Goal: Transaction & Acquisition: Subscribe to service/newsletter

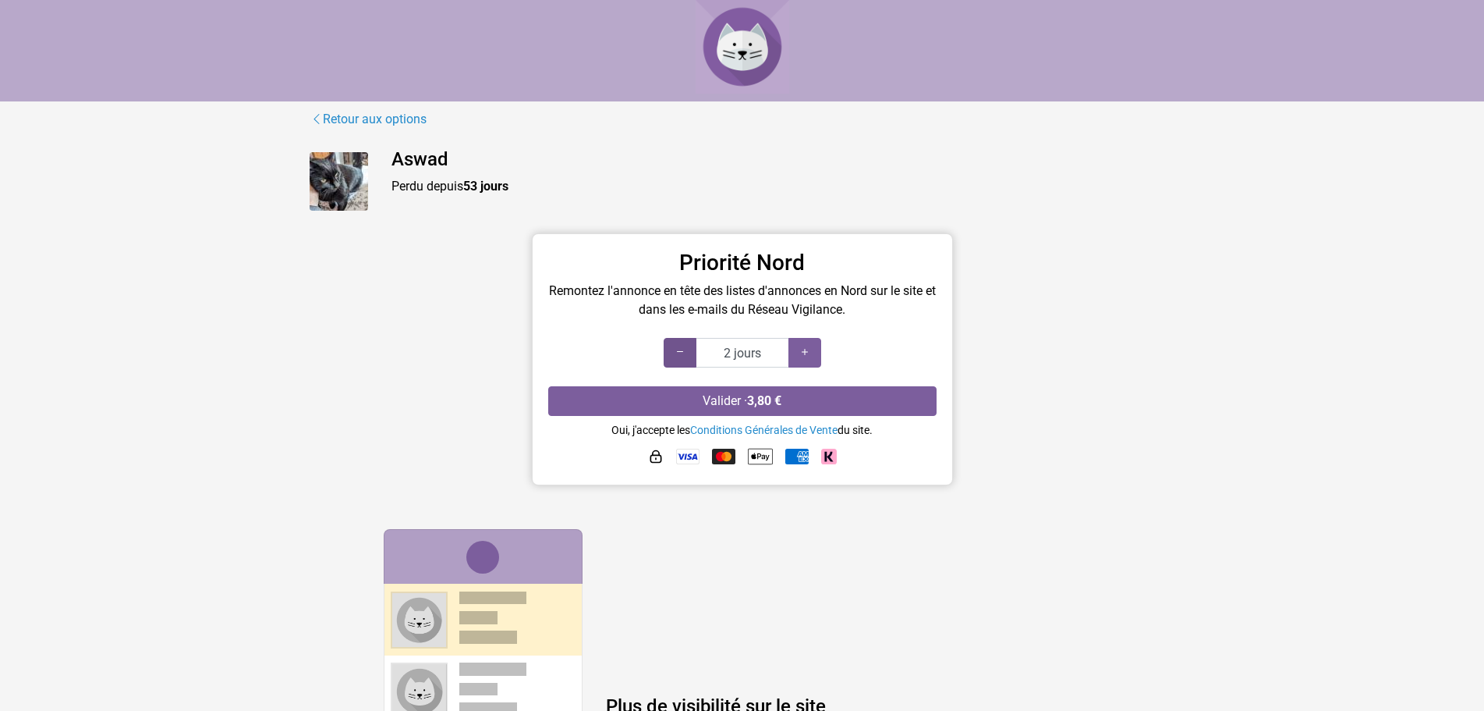
click at [679, 354] on icon at bounding box center [680, 352] width 12 height 15
click at [810, 353] on icon at bounding box center [805, 352] width 12 height 15
click at [688, 353] on div at bounding box center [680, 353] width 33 height 30
click at [684, 353] on icon at bounding box center [680, 352] width 12 height 15
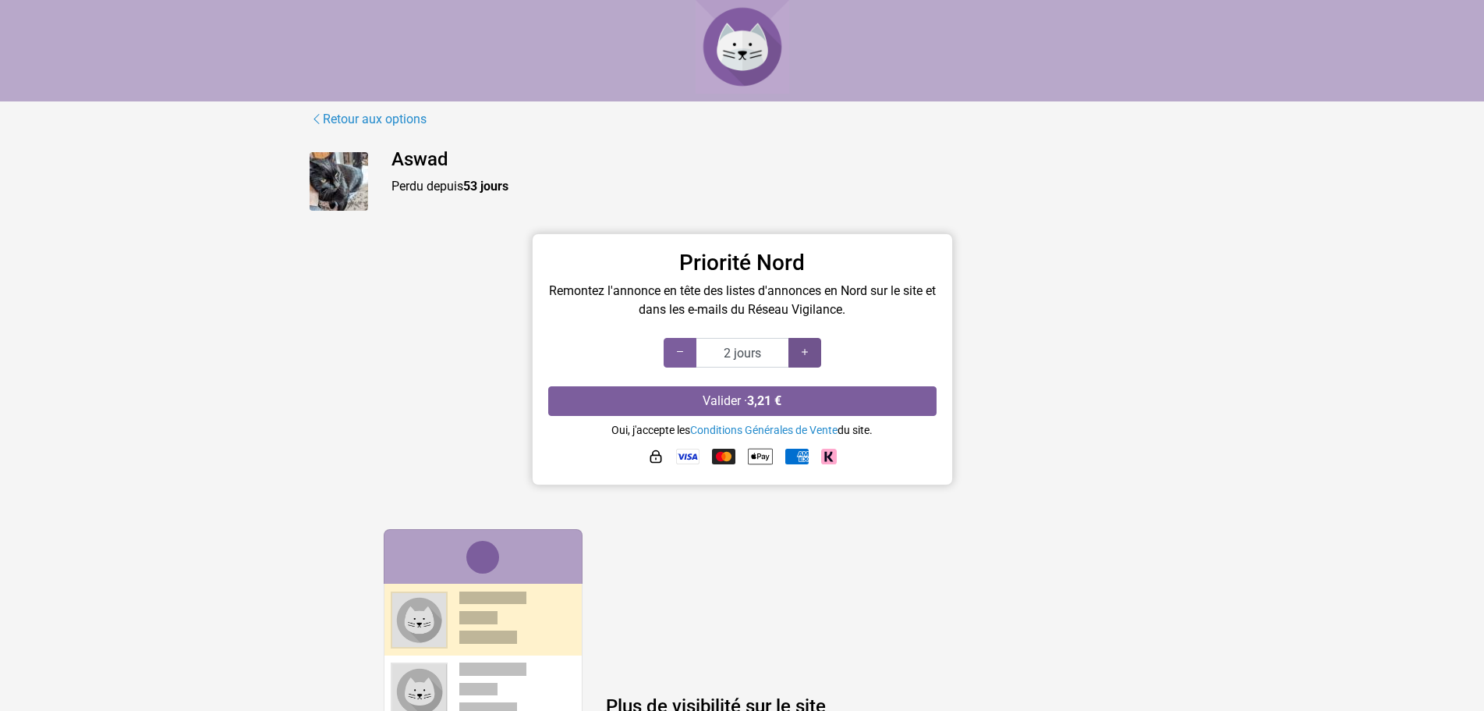
click at [807, 353] on icon at bounding box center [805, 352] width 12 height 15
click at [806, 353] on icon at bounding box center [805, 352] width 12 height 15
click at [805, 352] on icon at bounding box center [805, 352] width 12 height 15
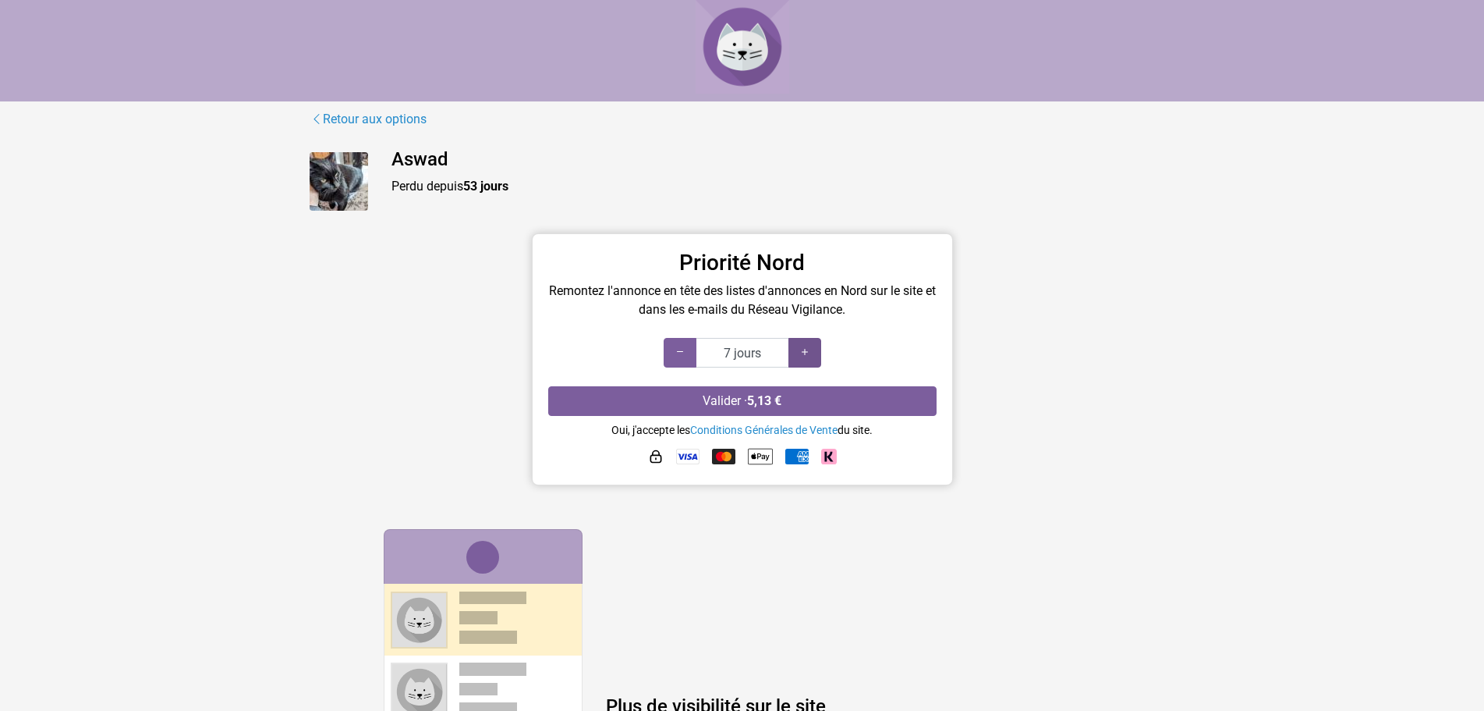
click at [805, 352] on icon at bounding box center [805, 352] width 12 height 15
click at [803, 351] on icon at bounding box center [805, 352] width 12 height 15
click at [803, 350] on icon at bounding box center [805, 352] width 12 height 15
click at [805, 349] on icon at bounding box center [805, 352] width 12 height 15
click at [807, 349] on icon at bounding box center [805, 352] width 12 height 15
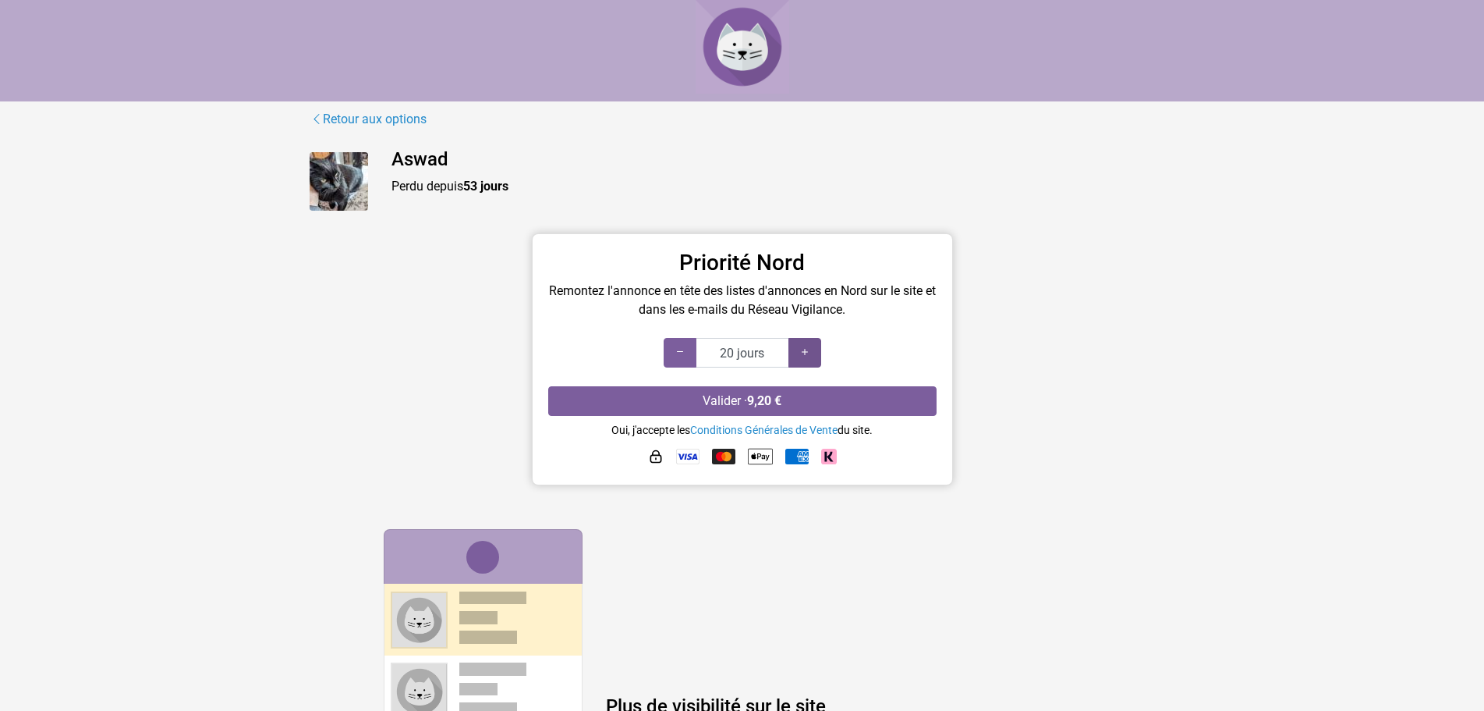
click at [807, 349] on icon at bounding box center [805, 352] width 12 height 15
click at [807, 348] on icon at bounding box center [805, 352] width 12 height 15
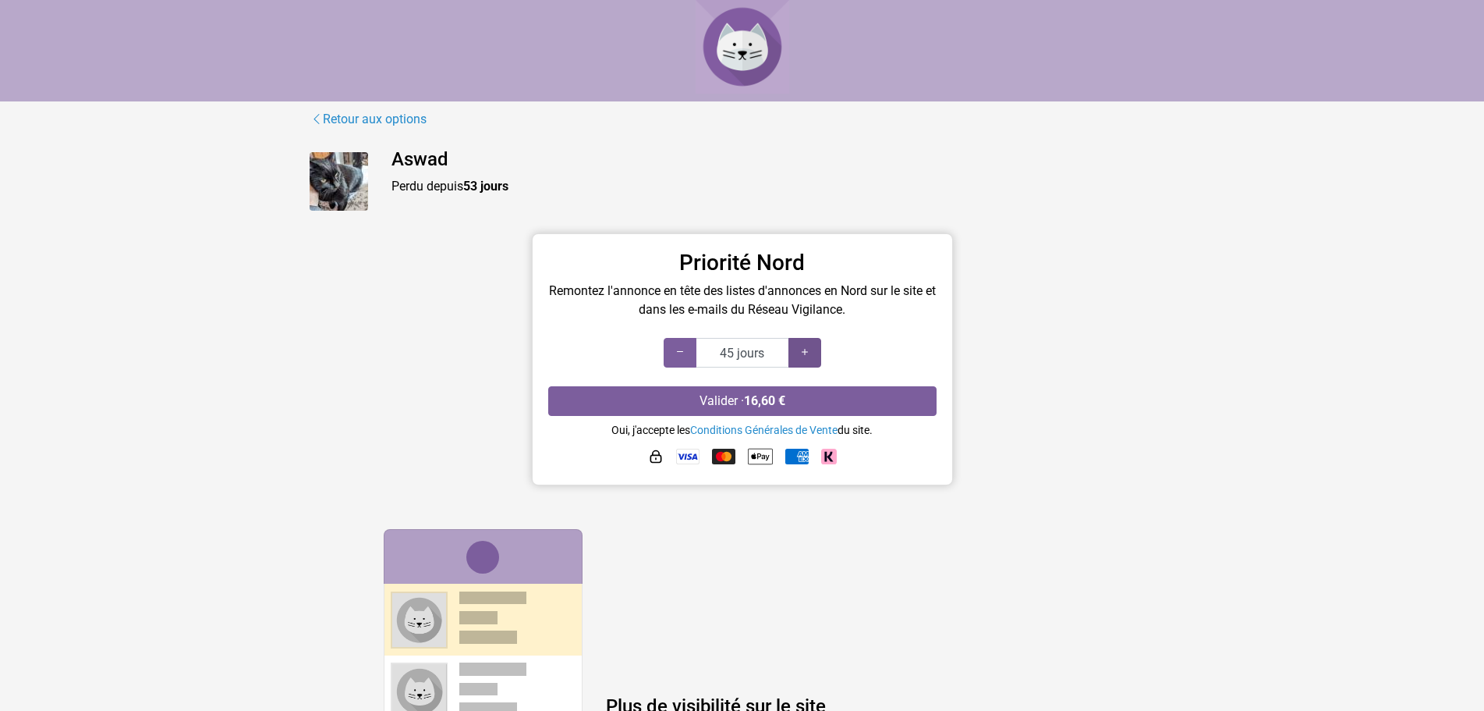
click at [807, 348] on icon at bounding box center [805, 352] width 12 height 15
click at [806, 347] on icon at bounding box center [805, 352] width 12 height 15
click at [805, 345] on div at bounding box center [805, 353] width 33 height 30
click at [805, 344] on div at bounding box center [805, 353] width 33 height 30
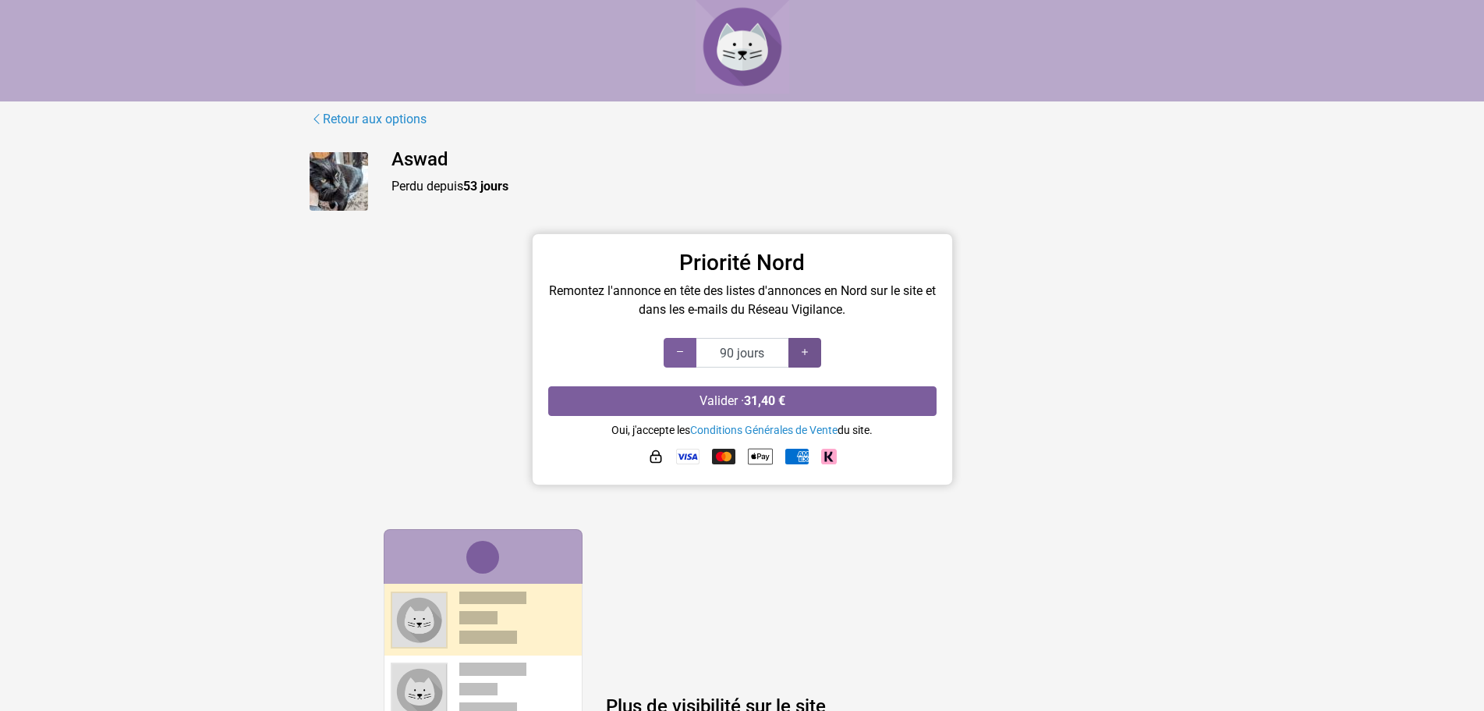
click at [807, 344] on div at bounding box center [805, 353] width 33 height 30
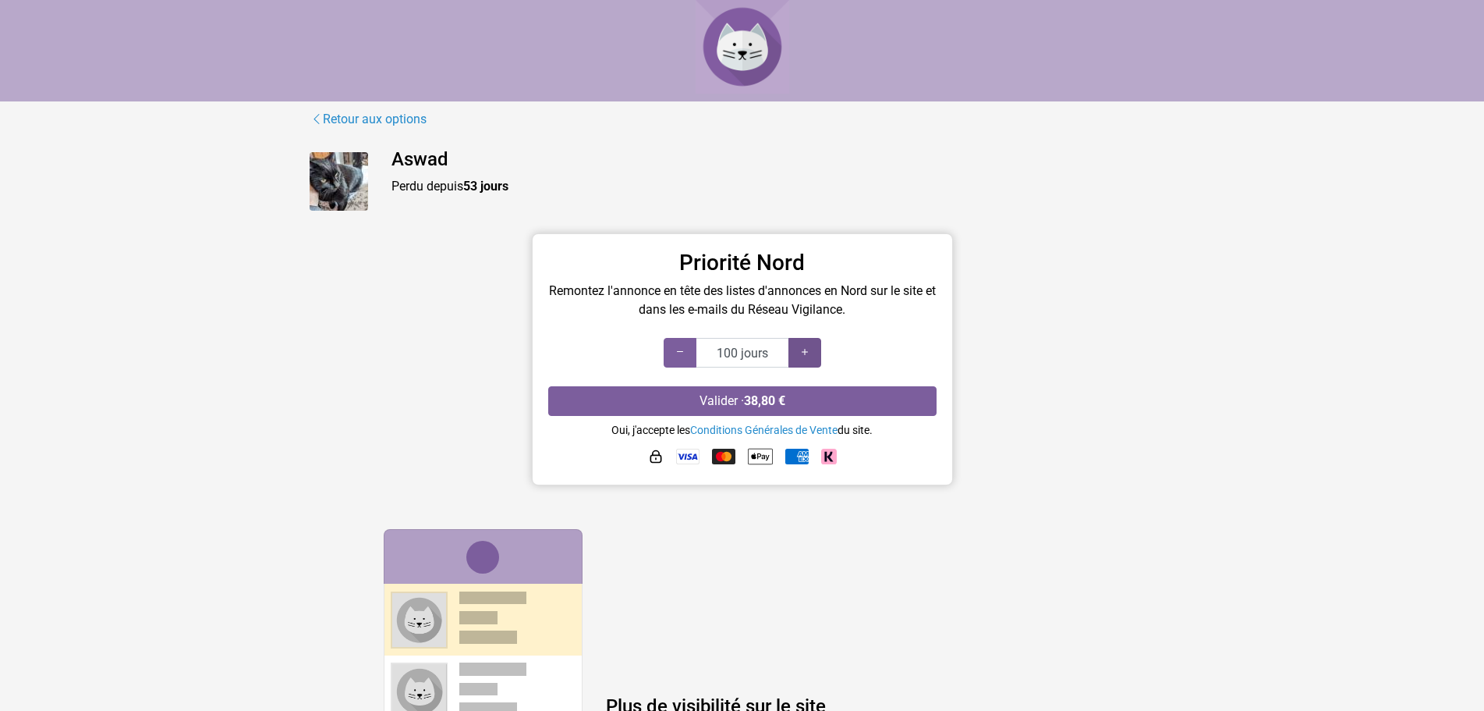
click at [807, 344] on div at bounding box center [805, 353] width 33 height 30
drag, startPoint x: 807, startPoint y: 344, endPoint x: 807, endPoint y: 360, distance: 15.6
click at [807, 360] on div at bounding box center [805, 353] width 33 height 30
click at [807, 360] on icon at bounding box center [805, 352] width 12 height 15
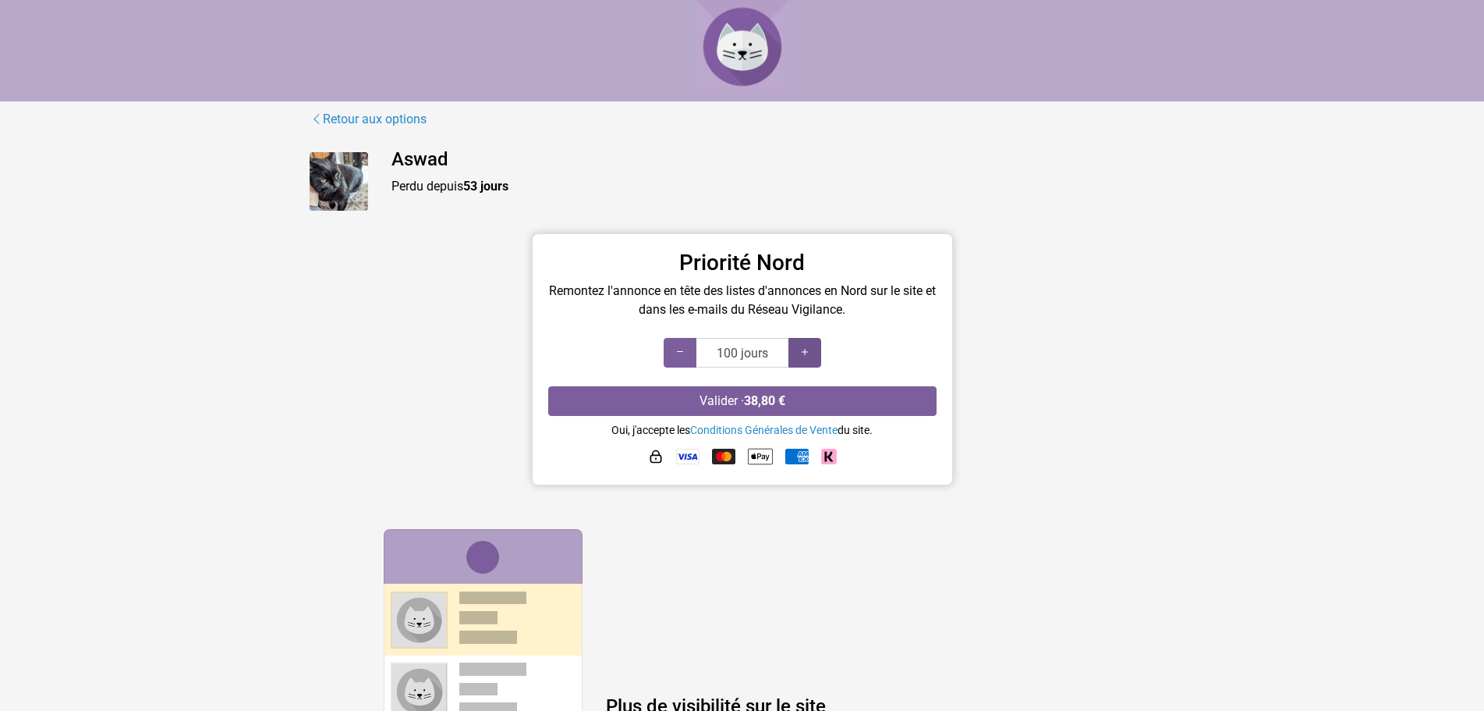
click at [807, 360] on icon at bounding box center [805, 352] width 12 height 15
type input "90 jours"
click at [668, 359] on div at bounding box center [680, 353] width 33 height 30
click at [732, 40] on img at bounding box center [743, 47] width 94 height 94
